Goal: Find specific page/section: Find specific page/section

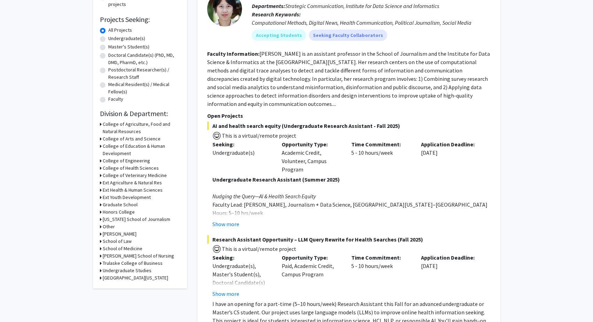
scroll to position [108, 0]
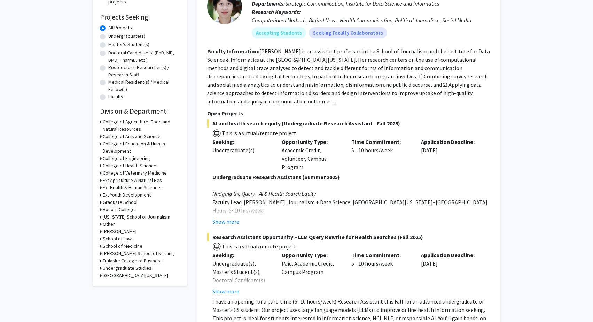
click at [101, 174] on icon at bounding box center [101, 172] width 2 height 7
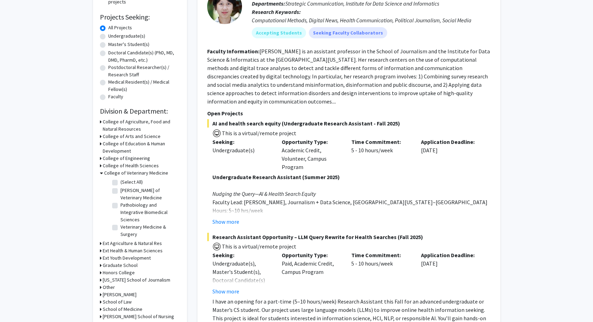
click at [121, 192] on label "[PERSON_NAME] of Veterinary Medicine" at bounding box center [150, 194] width 58 height 15
click at [121, 191] on input "[PERSON_NAME] of Veterinary Medicine" at bounding box center [123, 189] width 5 height 5
checkbox input "true"
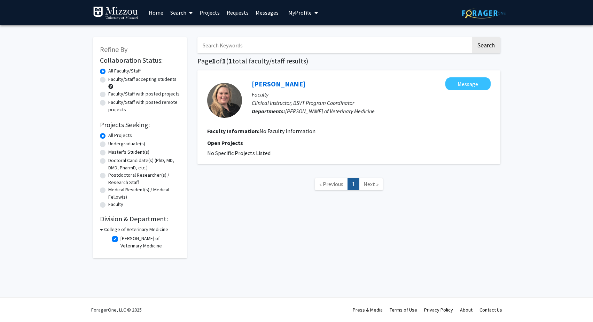
click at [121, 240] on label "[PERSON_NAME] of Veterinary Medicine" at bounding box center [150, 242] width 58 height 15
click at [121, 239] on input "[PERSON_NAME] of Veterinary Medicine" at bounding box center [123, 237] width 5 height 5
checkbox input "false"
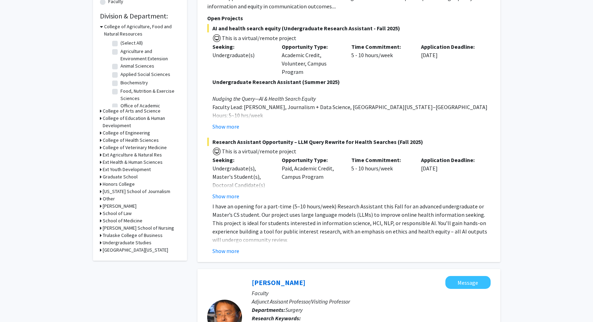
click at [100, 28] on icon at bounding box center [101, 26] width 3 height 7
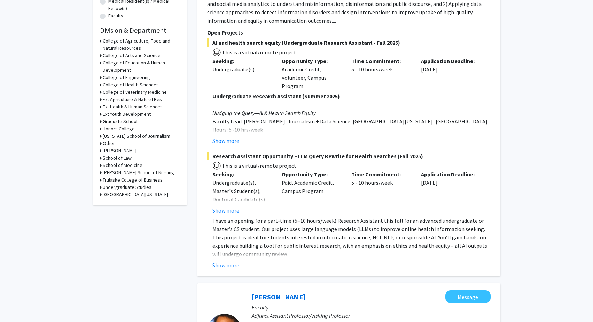
scroll to position [179, 0]
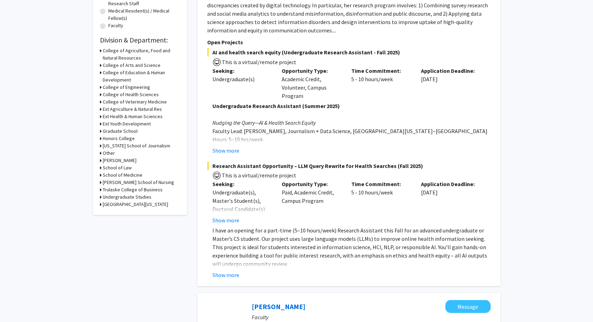
click at [99, 102] on div "Refine By Collaboration Status: Collaboration Status All Faculty/Staff Collabor…" at bounding box center [140, 37] width 94 height 357
click at [101, 102] on icon at bounding box center [101, 101] width 2 height 7
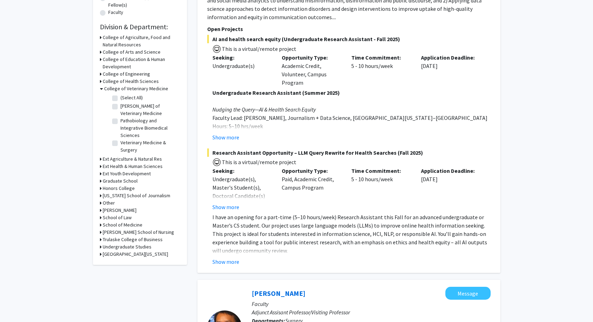
scroll to position [193, 0]
click at [128, 100] on label "(Select All)" at bounding box center [132, 96] width 22 height 7
click at [125, 98] on input "(Select All)" at bounding box center [123, 95] width 5 height 5
checkbox input "true"
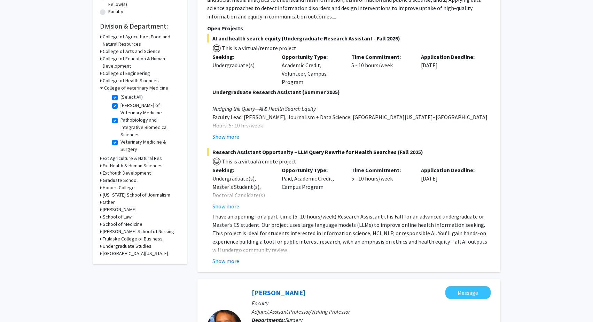
checkbox input "true"
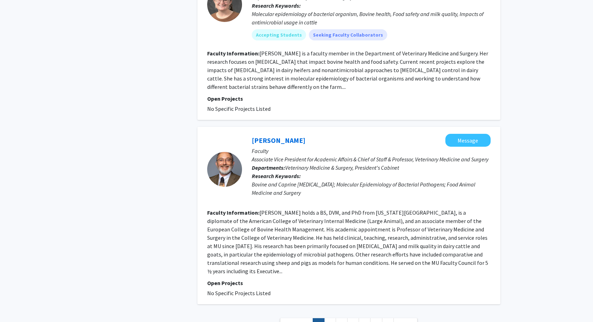
scroll to position [1594, 0]
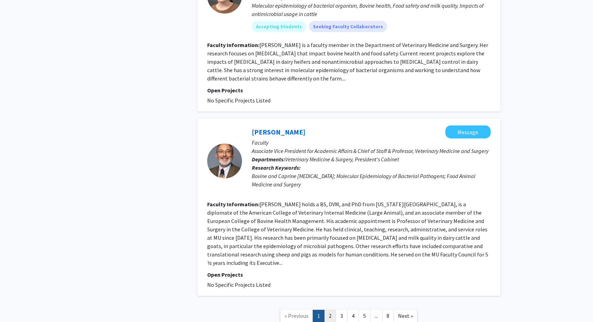
click at [329, 310] on link "2" at bounding box center [330, 316] width 12 height 12
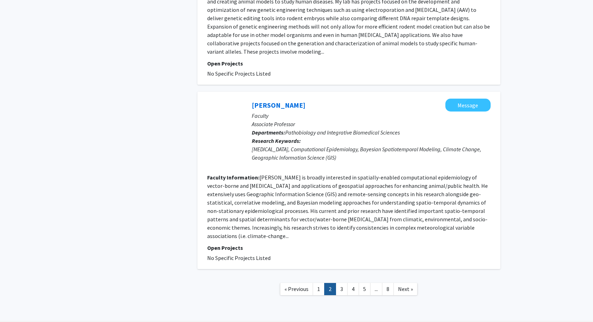
scroll to position [1518, 0]
click at [344, 283] on link "3" at bounding box center [342, 289] width 12 height 12
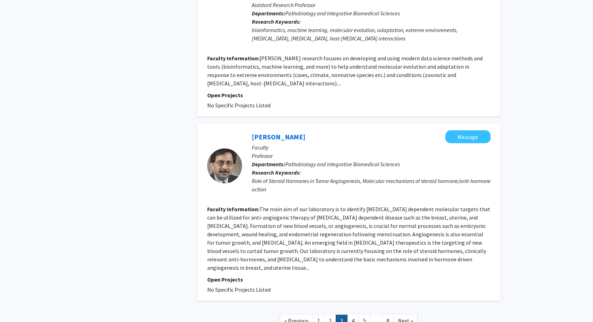
scroll to position [1425, 0]
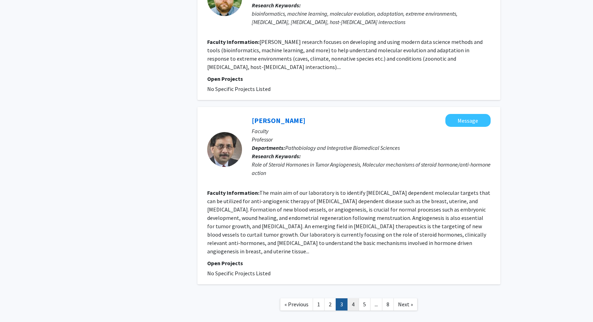
click at [353, 298] on link "4" at bounding box center [353, 304] width 12 height 12
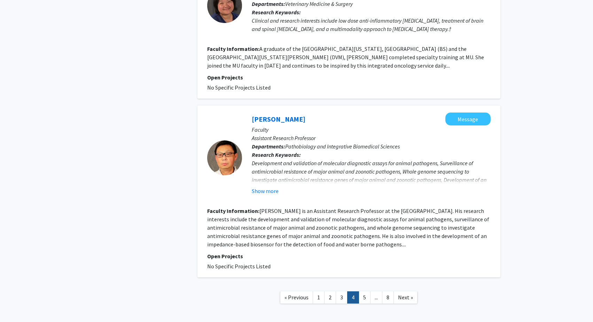
scroll to position [1420, 0]
click at [365, 292] on link "5" at bounding box center [365, 298] width 12 height 12
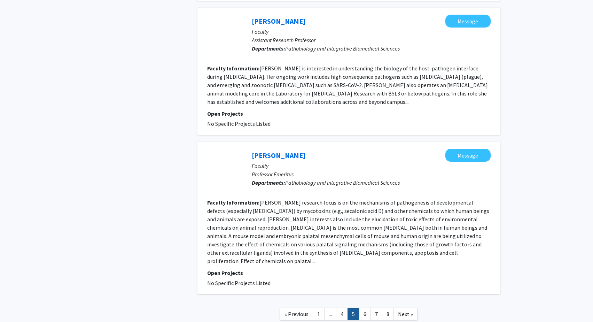
scroll to position [1295, 0]
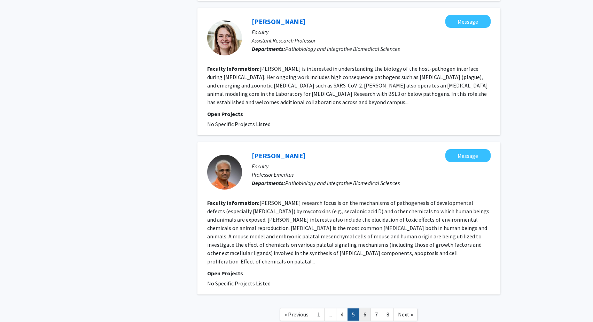
click at [366, 308] on link "6" at bounding box center [365, 314] width 12 height 12
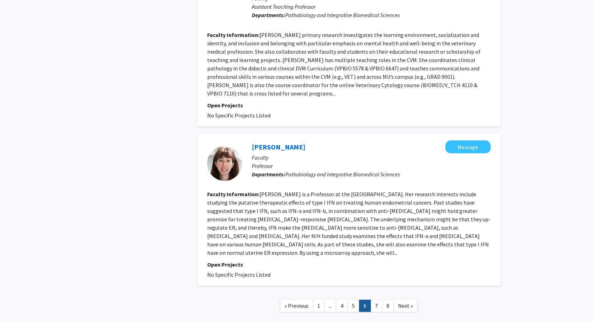
scroll to position [1278, 0]
click at [374, 300] on link "7" at bounding box center [377, 306] width 12 height 12
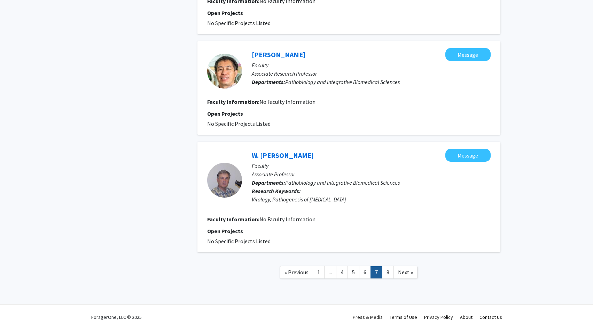
scroll to position [943, 0]
click at [388, 269] on link "8" at bounding box center [388, 273] width 12 height 12
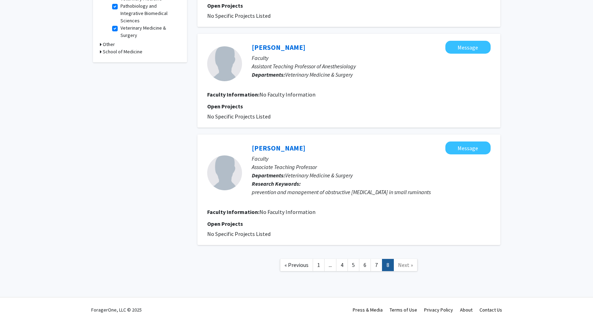
scroll to position [263, 0]
click at [319, 268] on link "1" at bounding box center [319, 265] width 12 height 12
